Goal: Find specific page/section: Find specific page/section

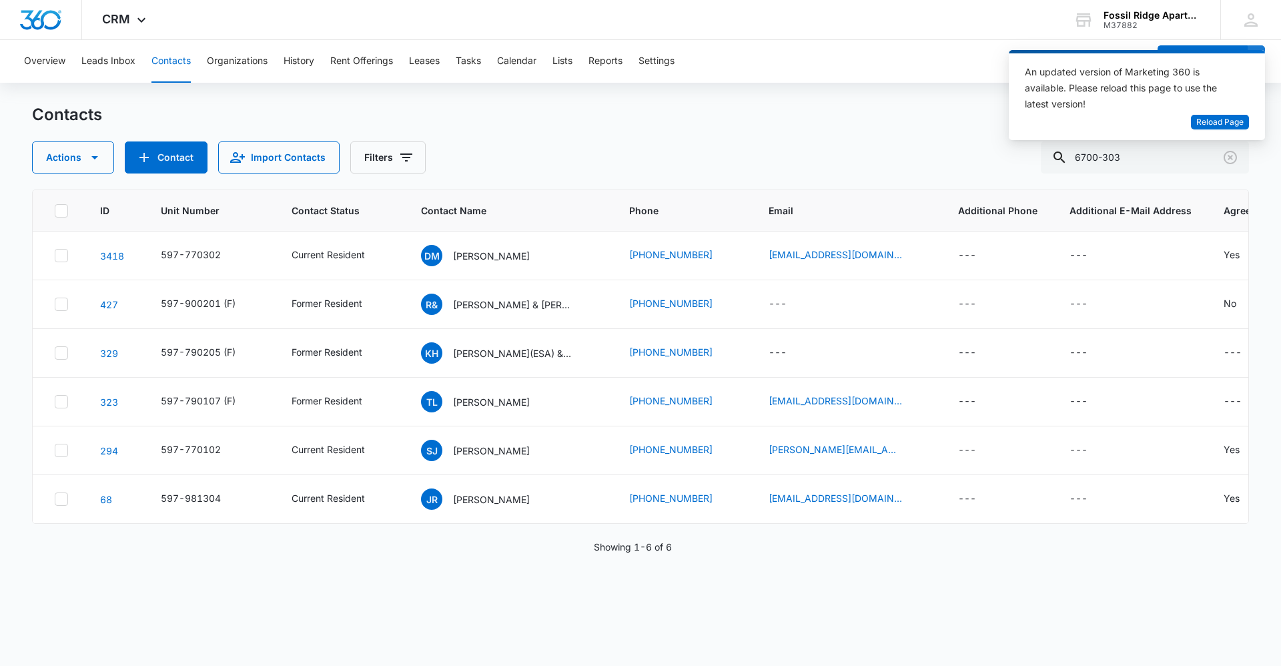
drag, startPoint x: 1133, startPoint y: 158, endPoint x: 872, endPoint y: 149, distance: 261.6
click at [871, 149] on div "Actions Contact Import Contacts Filters 6700-303" at bounding box center [640, 157] width 1217 height 32
type input "6767-101"
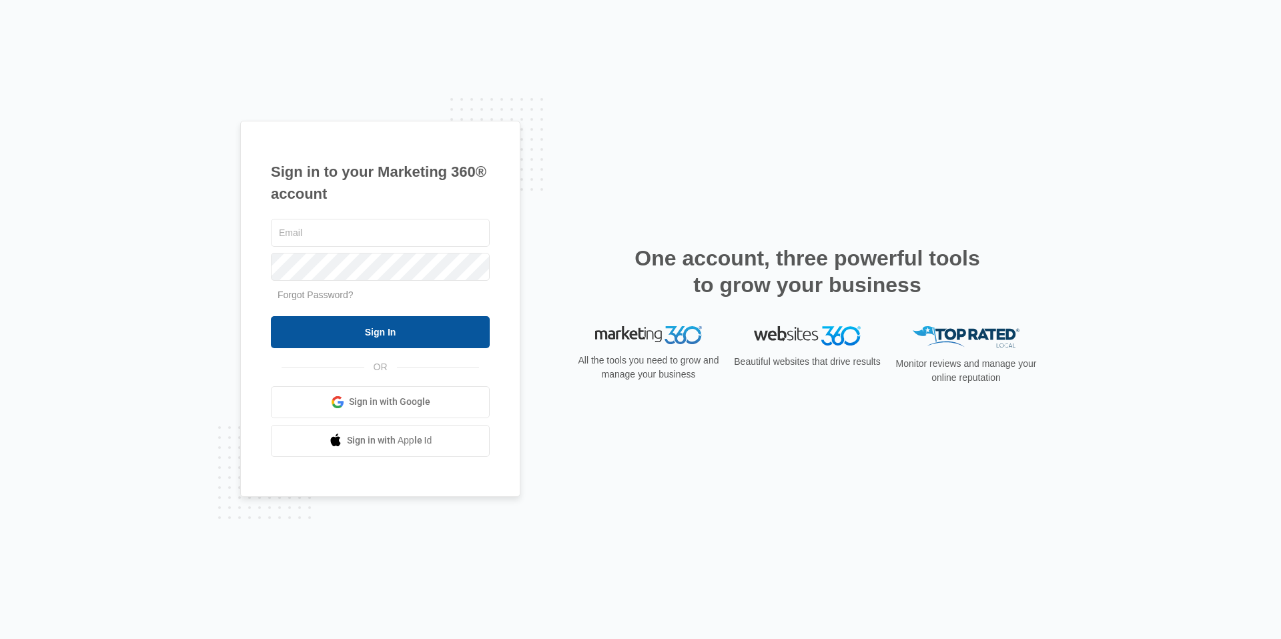
type input "[EMAIL_ADDRESS][DOMAIN_NAME]"
click at [432, 324] on input "Sign In" at bounding box center [380, 332] width 219 height 32
